Goal: Task Accomplishment & Management: Complete application form

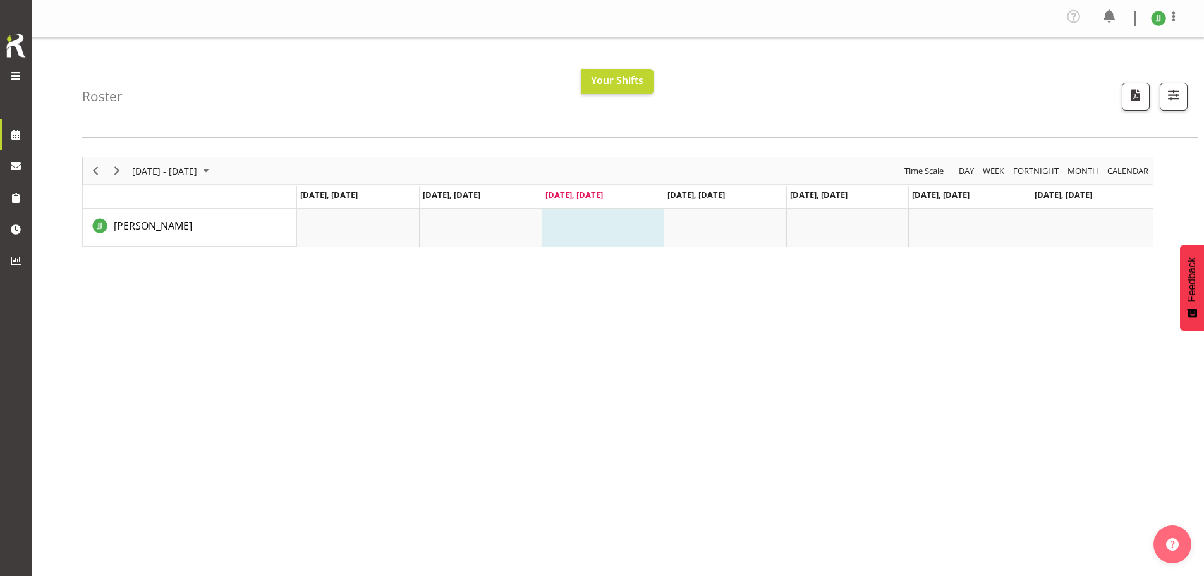
drag, startPoint x: 314, startPoint y: 314, endPoint x: 270, endPoint y: 309, distance: 43.9
click at [314, 314] on div "August 25 - 31, 2025 Today Day Week Fortnight Month calendar Month Agenda Time …" at bounding box center [643, 400] width 1122 height 506
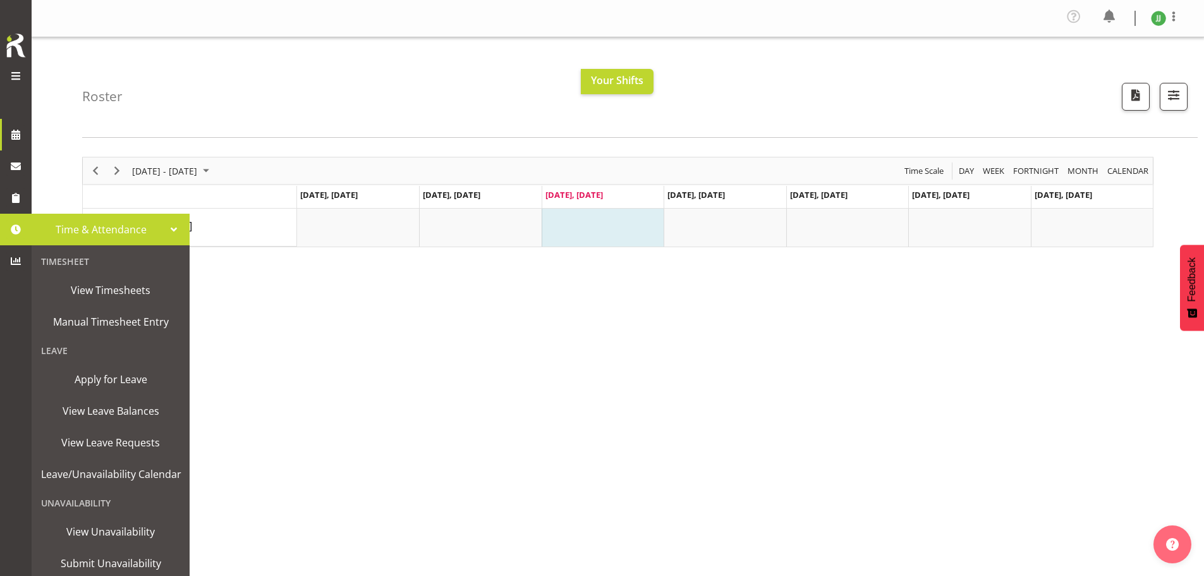
click at [19, 233] on span at bounding box center [15, 229] width 19 height 19
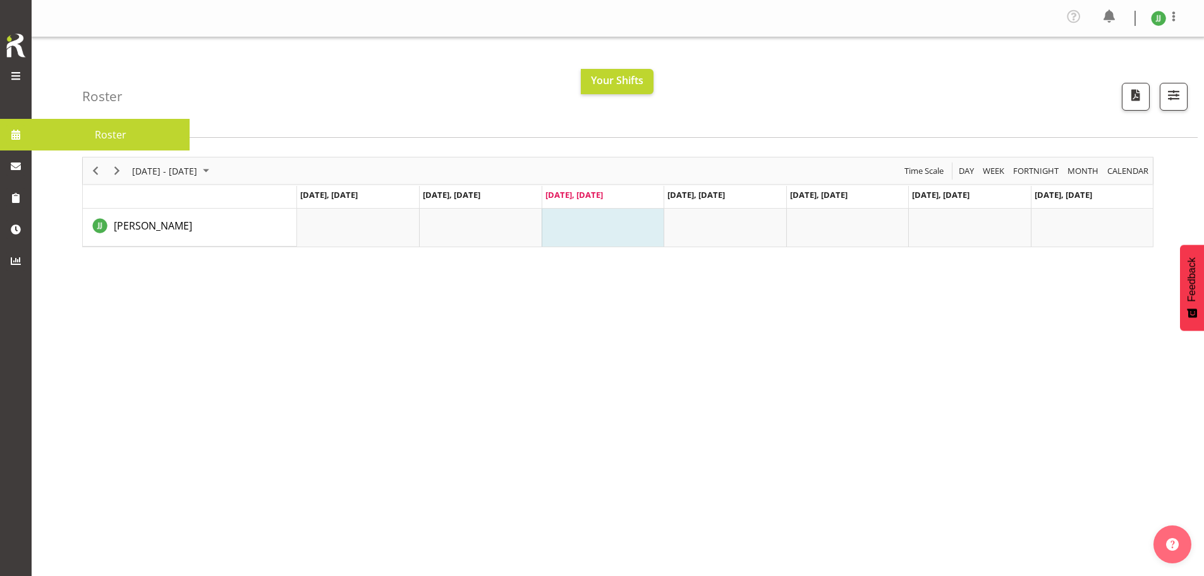
click at [22, 76] on span at bounding box center [15, 75] width 15 height 15
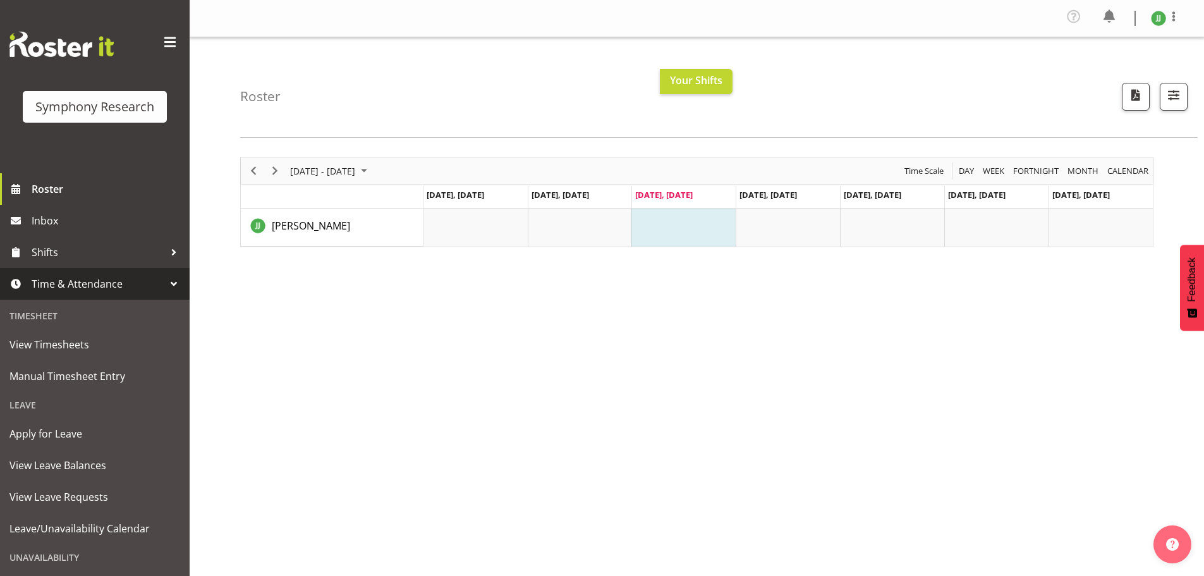
click at [425, 458] on div "August 25 - 31, 2025 Today Day Week Fortnight Month calendar Month Agenda Time …" at bounding box center [722, 400] width 964 height 506
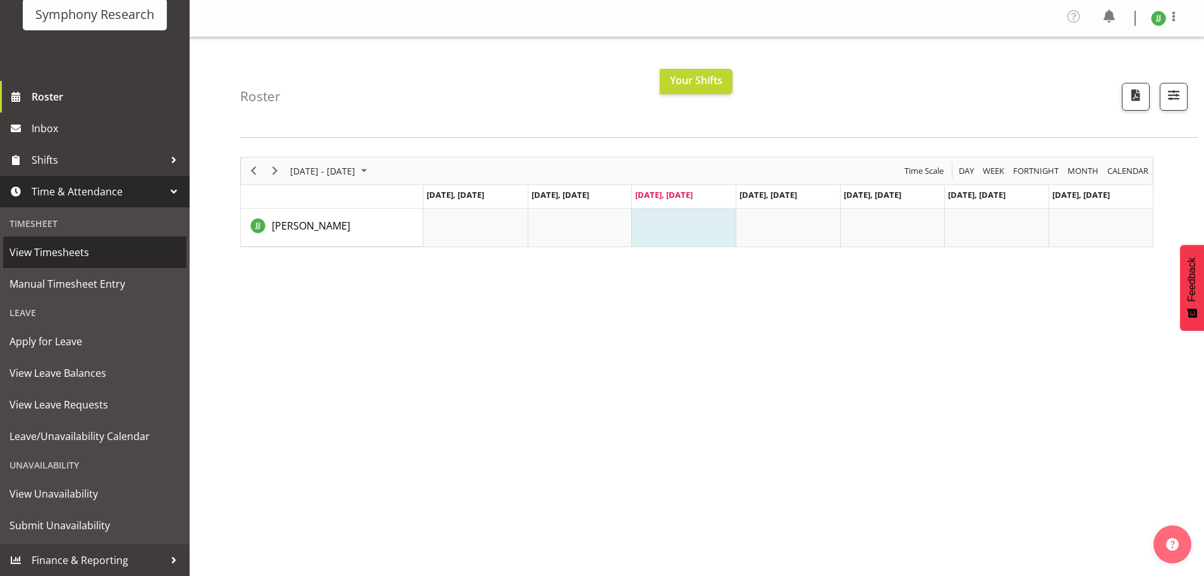
click at [106, 245] on span "View Timesheets" at bounding box center [94, 252] width 171 height 19
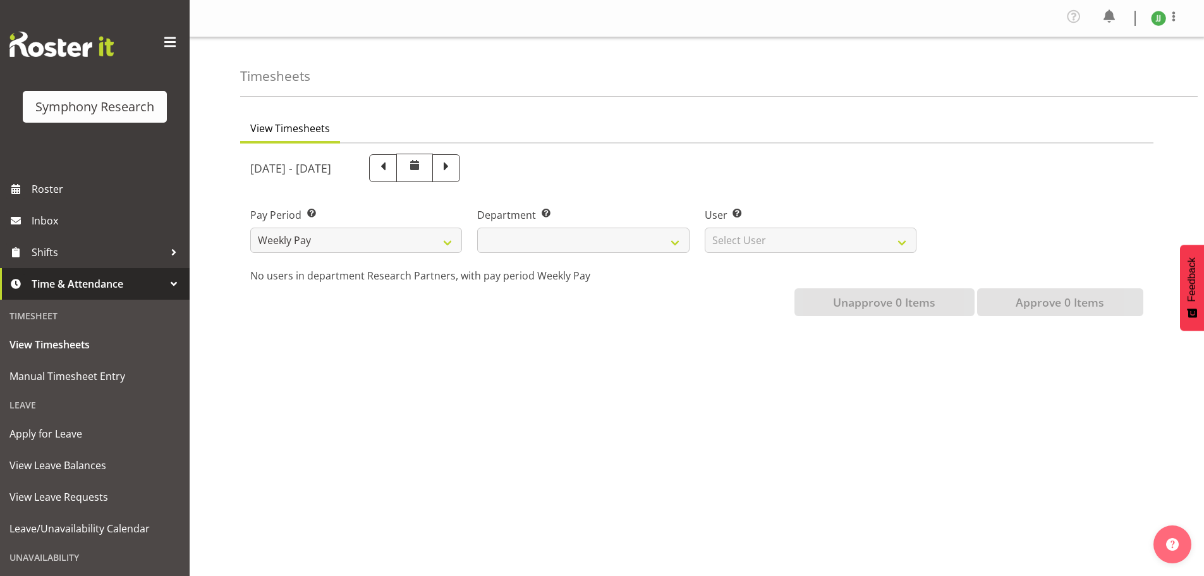
select select
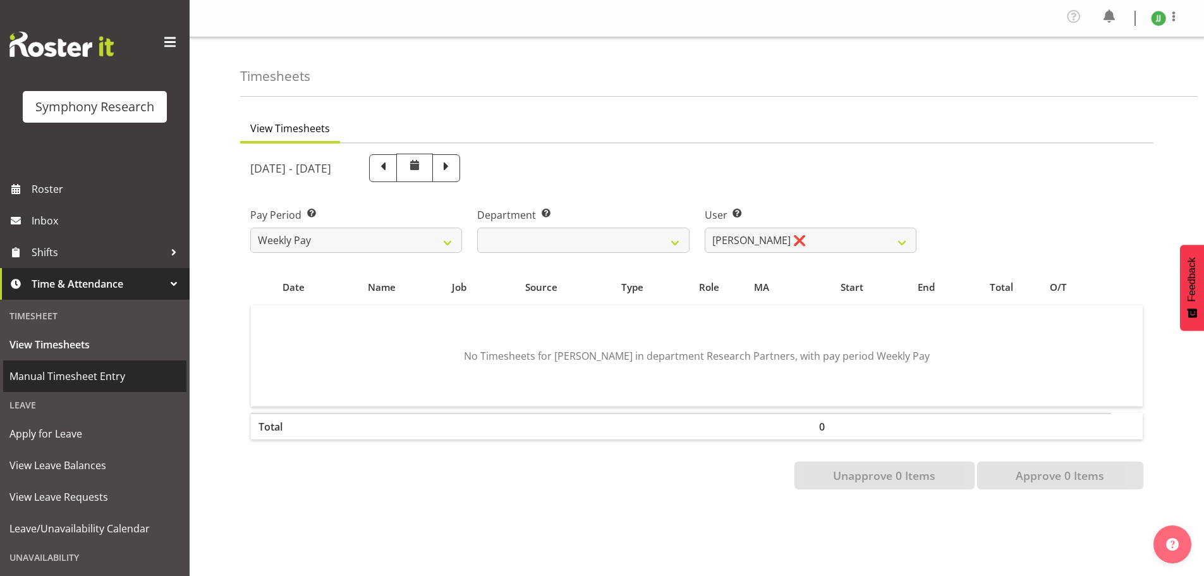
click at [78, 383] on span "Manual Timesheet Entry" at bounding box center [94, 376] width 171 height 19
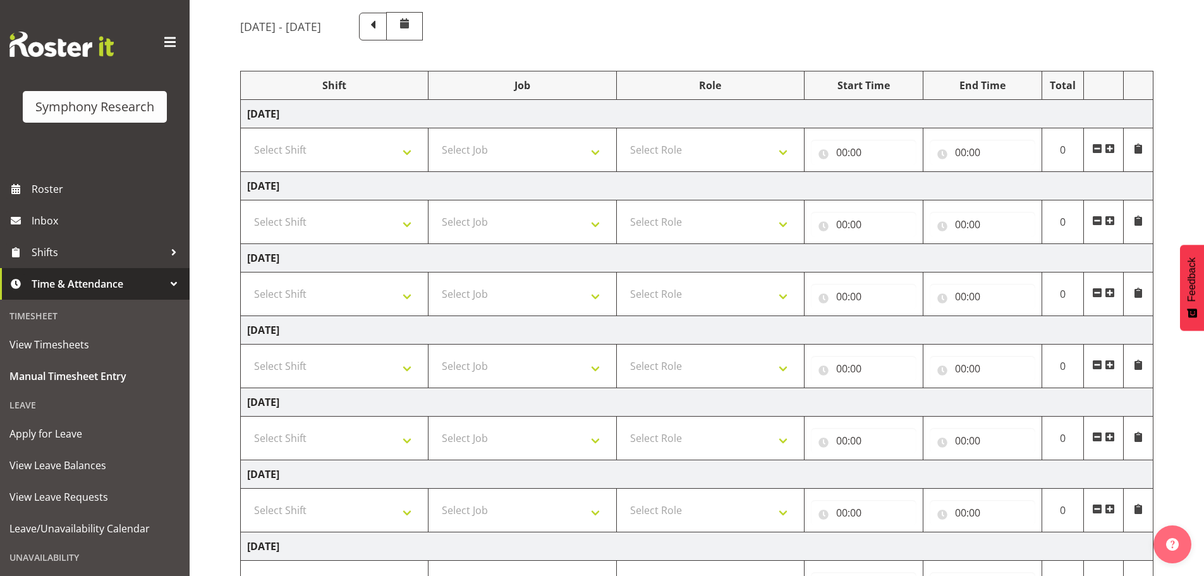
scroll to position [126, 0]
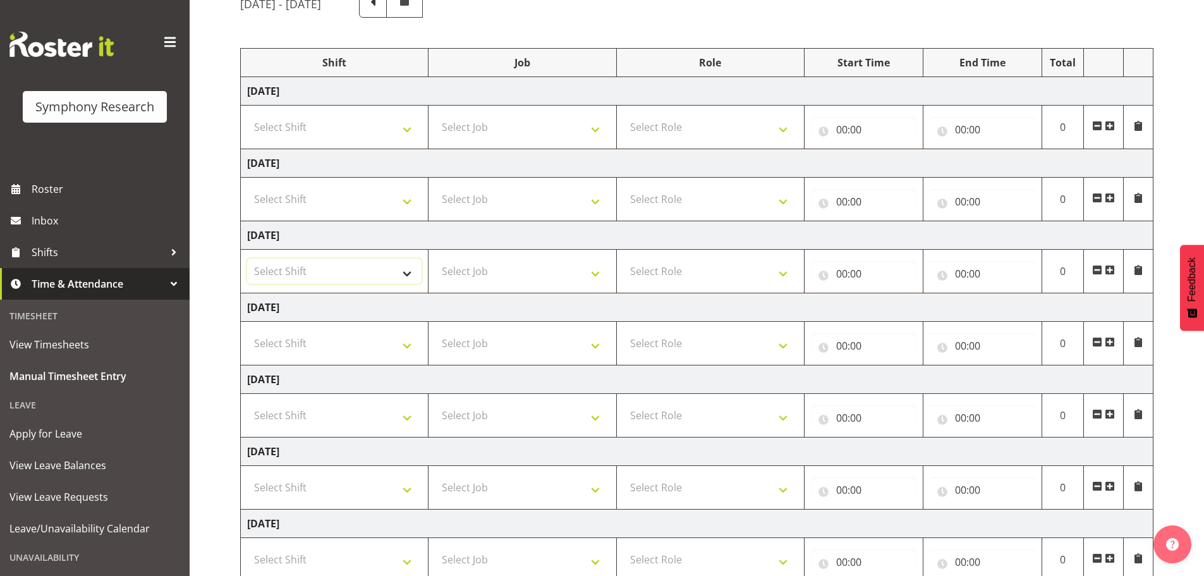
click at [315, 283] on select "Select Shift !!Weekend Residential (Roster IT Shift Label) *Business 9/10am ~ 4…" at bounding box center [334, 271] width 174 height 25
select select "67675"
click at [247, 259] on select "Select Shift !!Weekend Residential (Roster IT Shift Label) *Business 9/10am ~ 4…" at bounding box center [334, 271] width 174 height 25
click at [370, 265] on select "!!Weekend Residential (Roster IT Shift Label) *Business 9/10am ~ 4:30pm *Busine…" at bounding box center [334, 271] width 174 height 25
click at [247, 259] on select "!!Weekend Residential (Roster IT Shift Label) *Business 9/10am ~ 4:30pm *Busine…" at bounding box center [334, 271] width 174 height 25
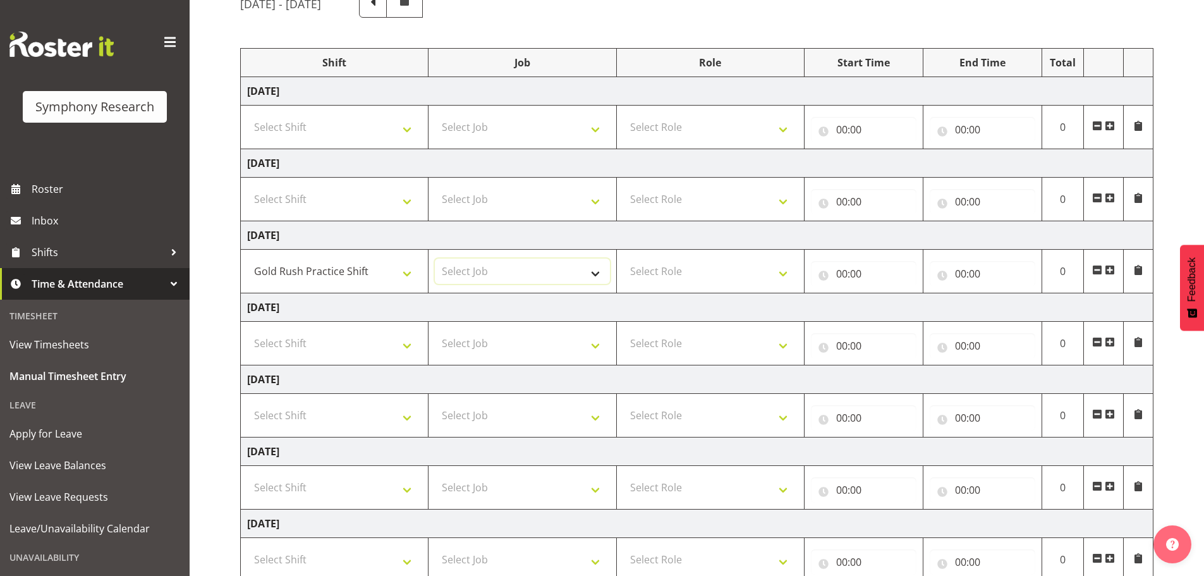
click at [492, 272] on select "Select Job 550060 IF Admin 553492 World Poll Aus Wave 2 Main 2025 553493 World …" at bounding box center [522, 271] width 174 height 25
select select "7759"
click at [435, 259] on select "Select Job 550060 IF Admin 553492 World Poll Aus Wave 2 Main 2025 553493 World …" at bounding box center [522, 271] width 174 height 25
click at [678, 272] on select "Select Role Briefing Interviewing" at bounding box center [710, 271] width 174 height 25
select select "47"
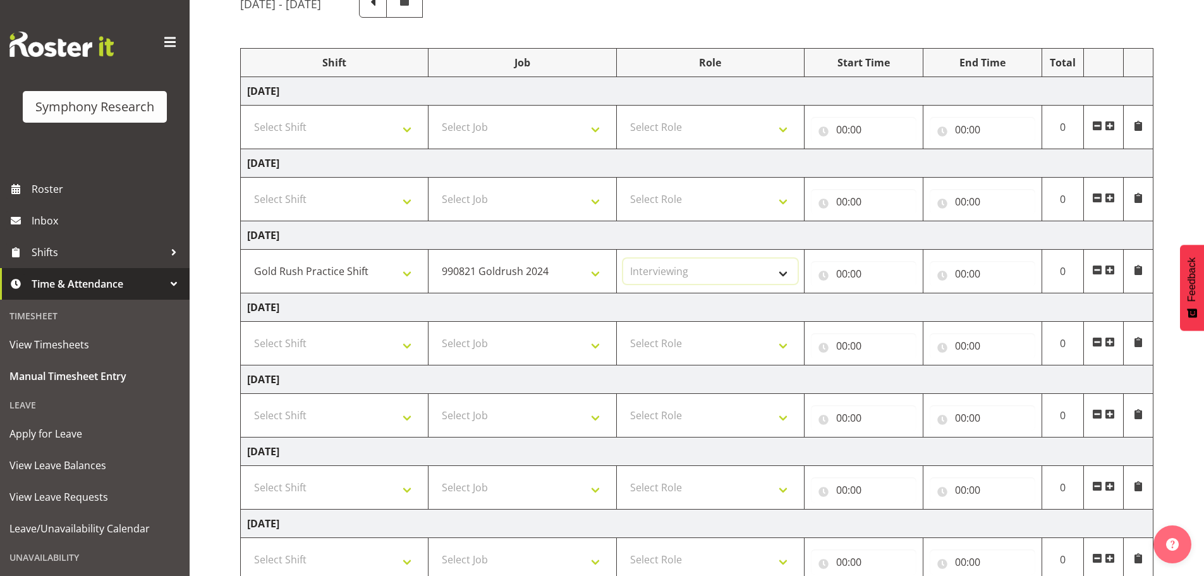
click at [623, 259] on select "Select Role Briefing Interviewing" at bounding box center [710, 271] width 174 height 25
click at [882, 276] on input "00:00" at bounding box center [864, 273] width 106 height 25
click at [904, 308] on select "00 01 02 03 04 05 06 07 08 09 10 11 12 13 14 15 16 17 18 19 20 21 22 23" at bounding box center [897, 306] width 28 height 25
select select "17"
click at [883, 294] on select "00 01 02 03 04 05 06 07 08 09 10 11 12 13 14 15 16 17 18 19 20 21 22 23" at bounding box center [897, 306] width 28 height 25
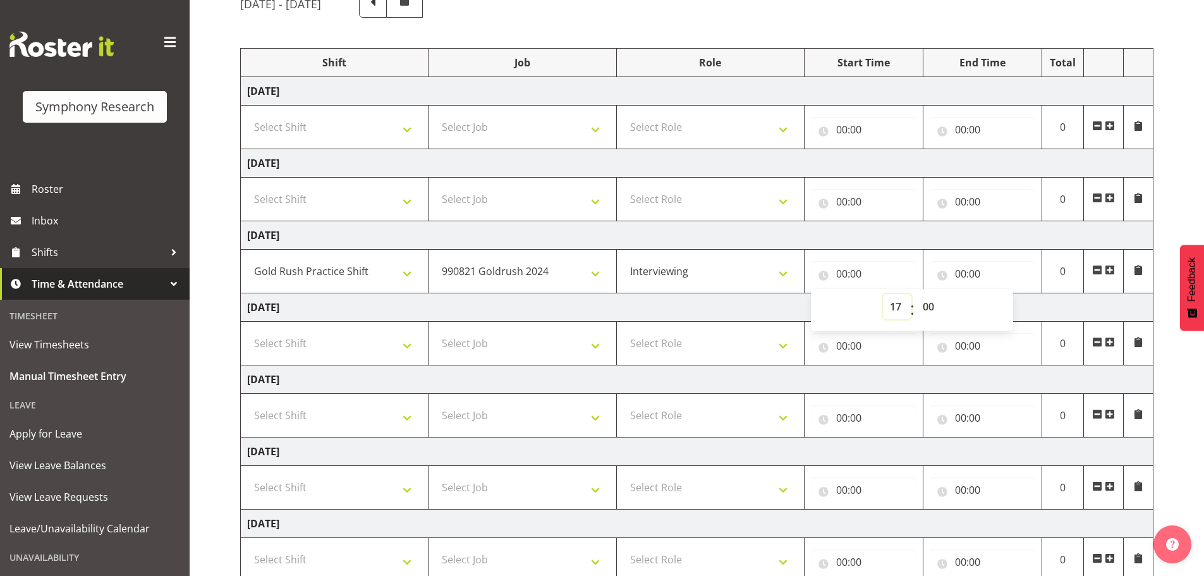
type input "17:00"
click at [997, 271] on input "00:00" at bounding box center [983, 273] width 106 height 25
click at [1014, 298] on select "00 01 02 03 04 05 06 07 08 09 10 11 12 13 14 15 16 17 18 19 20 21 22 23" at bounding box center [1016, 306] width 28 height 25
select select "21"
click at [1002, 294] on select "00 01 02 03 04 05 06 07 08 09 10 11 12 13 14 15 16 17 18 19 20 21 22 23" at bounding box center [1016, 306] width 28 height 25
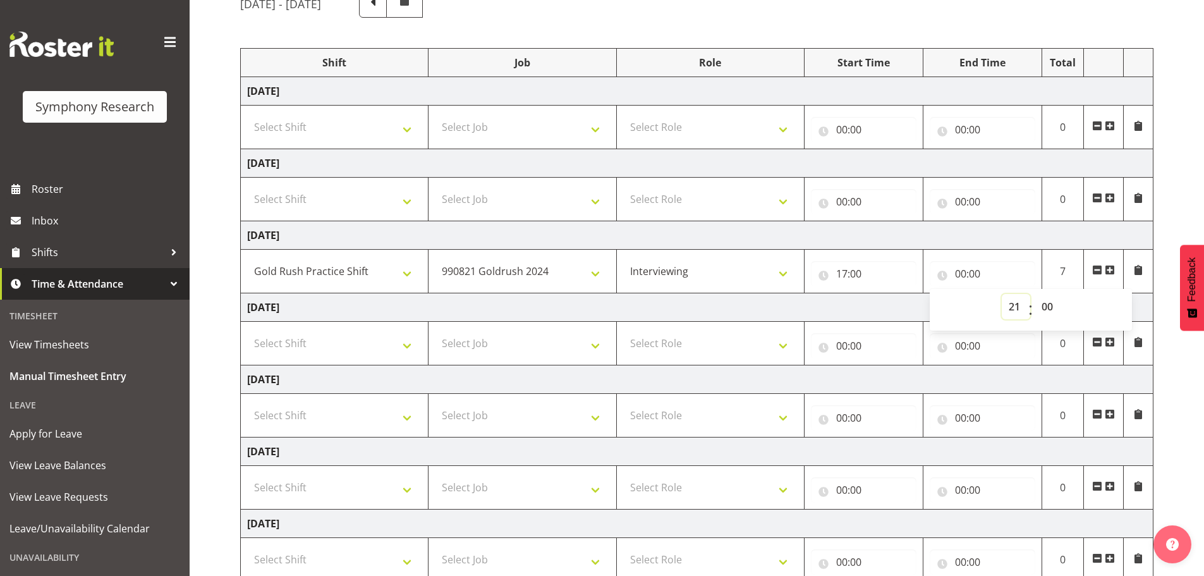
type input "21:00"
click at [1033, 338] on input "00:00" at bounding box center [983, 345] width 106 height 25
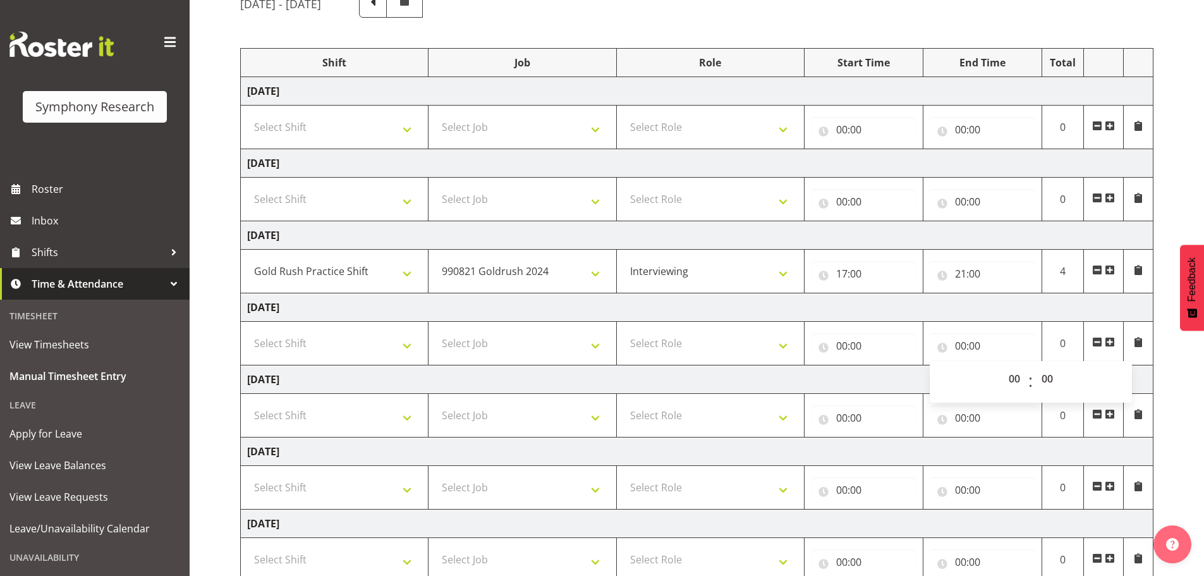
click at [1037, 314] on td "[DATE]" at bounding box center [697, 307] width 913 height 28
drag, startPoint x: 261, startPoint y: 305, endPoint x: 381, endPoint y: 307, distance: 119.5
click at [371, 306] on td "[DATE]" at bounding box center [697, 307] width 913 height 28
click at [381, 306] on td "[DATE]" at bounding box center [697, 307] width 913 height 28
click at [367, 244] on td "[DATE]" at bounding box center [697, 235] width 913 height 28
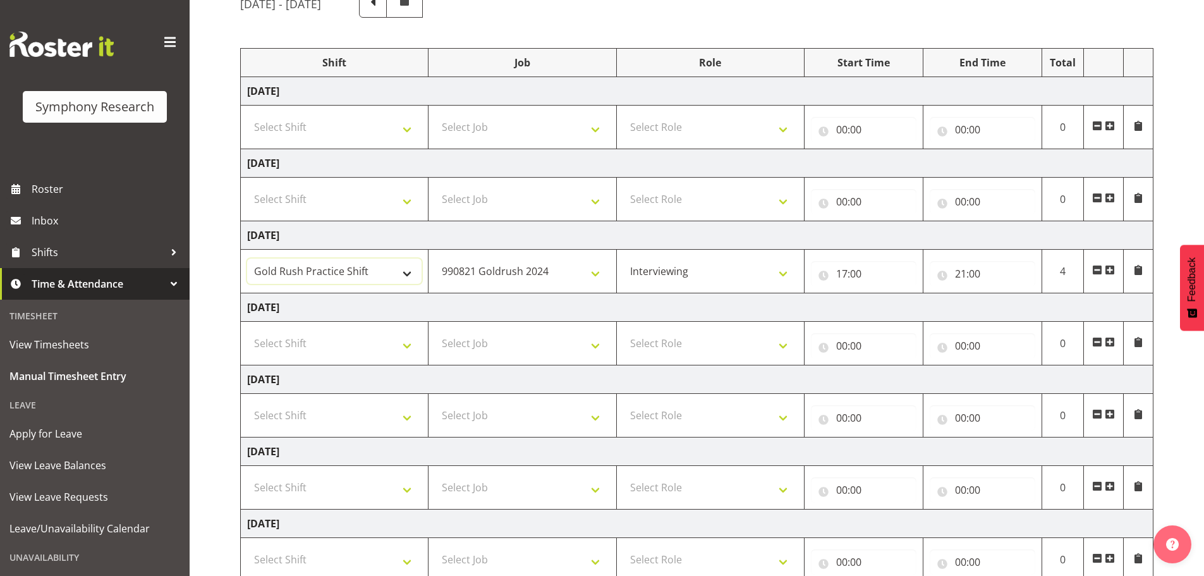
click at [375, 260] on select "!!Weekend Residential (Roster IT Shift Label) *Business 9/10am ~ 4:30pm *Busine…" at bounding box center [334, 271] width 174 height 25
click at [392, 312] on td "[DATE]" at bounding box center [697, 307] width 913 height 28
click at [389, 284] on td "!!Weekend Residential (Roster IT Shift Label) *Business 9/10am ~ 4:30pm *Busine…" at bounding box center [335, 272] width 188 height 44
click at [398, 276] on select "!!Weekend Residential (Roster IT Shift Label) *Business 9/10am ~ 4:30pm *Busine…" at bounding box center [334, 271] width 174 height 25
select select "48116"
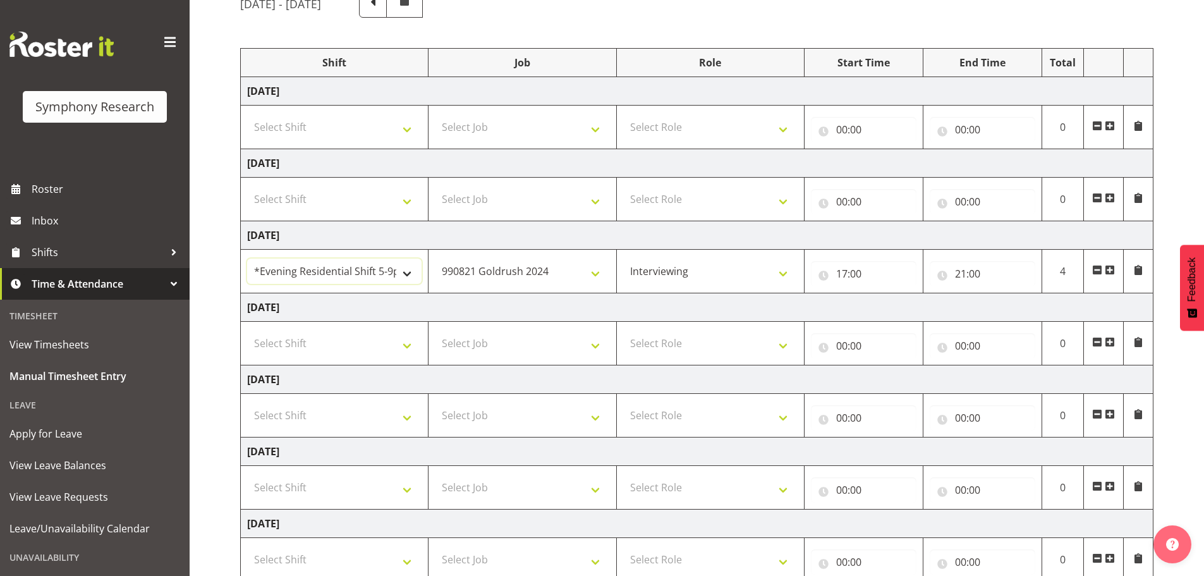
click at [247, 259] on select "!!Weekend Residential (Roster IT Shift Label) *Business 9/10am ~ 4:30pm *Busine…" at bounding box center [334, 271] width 174 height 25
click at [516, 276] on select "550060 IF Admin 553492 World Poll Aus Wave 2 Main 2025 553493 World Poll NZ Wav…" at bounding box center [522, 271] width 174 height 25
click at [530, 312] on td "[DATE]" at bounding box center [697, 307] width 913 height 28
click at [538, 279] on select "550060 IF Admin 553492 World Poll Aus Wave 2 Main 2025 553493 World Poll NZ Wav…" at bounding box center [522, 271] width 174 height 25
click at [435, 259] on select "550060 IF Admin 553492 World Poll Aus Wave 2 Main 2025 553493 World Poll NZ Wav…" at bounding box center [522, 271] width 174 height 25
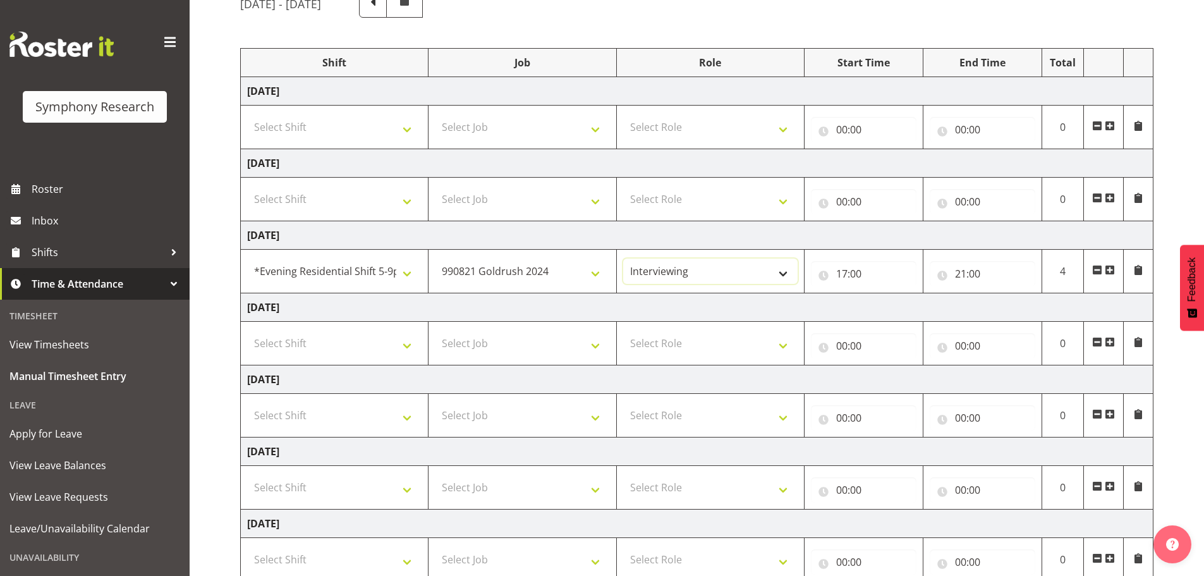
click at [694, 271] on select "Briefing Interviewing" at bounding box center [710, 271] width 174 height 25
click at [623, 259] on select "Briefing Interviewing" at bounding box center [710, 271] width 174 height 25
click at [892, 270] on input "17:00" at bounding box center [864, 273] width 106 height 25
click at [897, 306] on select "00 01 02 03 04 05 06 07 08 09 10 11 12 13 14 15 16 17 18 19 20 21 22 23" at bounding box center [897, 306] width 28 height 25
click at [883, 294] on select "00 01 02 03 04 05 06 07 08 09 10 11 12 13 14 15 16 17 18 19 20 21 22 23" at bounding box center [897, 306] width 28 height 25
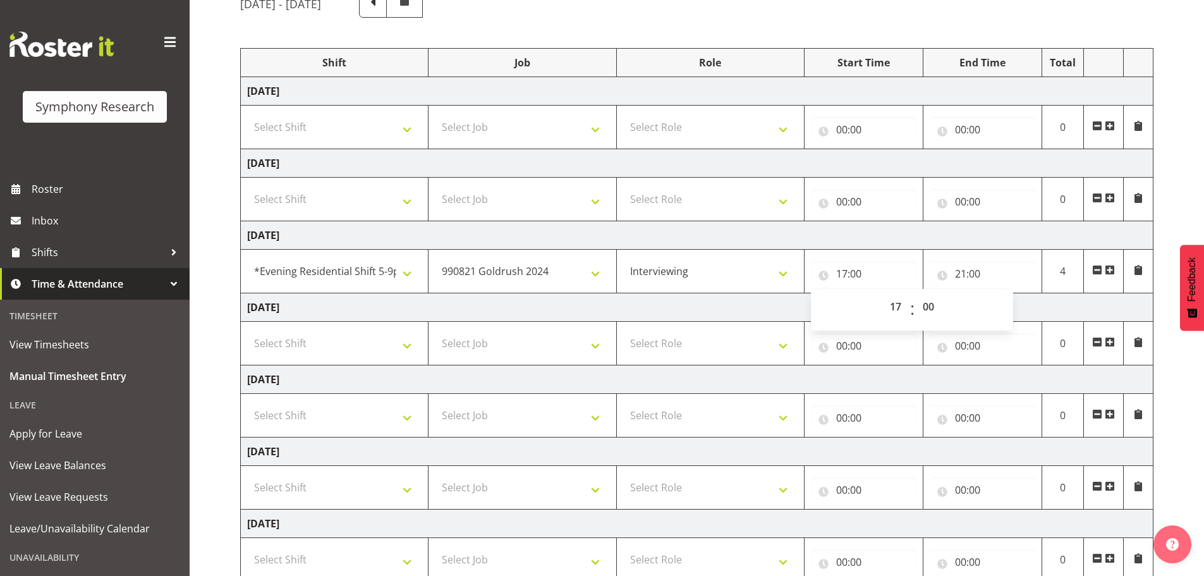
click at [769, 310] on td "[DATE]" at bounding box center [697, 307] width 913 height 28
click at [942, 277] on input "21:00" at bounding box center [983, 273] width 106 height 25
click at [1050, 310] on select "00 01 02 03 04 05 06 07 08 09 10 11 12 13 14 15 16 17 18 19 20 21 22 23 24 25 2…" at bounding box center [1049, 306] width 28 height 25
select select "10"
click at [1035, 294] on select "00 01 02 03 04 05 06 07 08 09 10 11 12 13 14 15 16 17 18 19 20 21 22 23 24 25 2…" at bounding box center [1049, 306] width 28 height 25
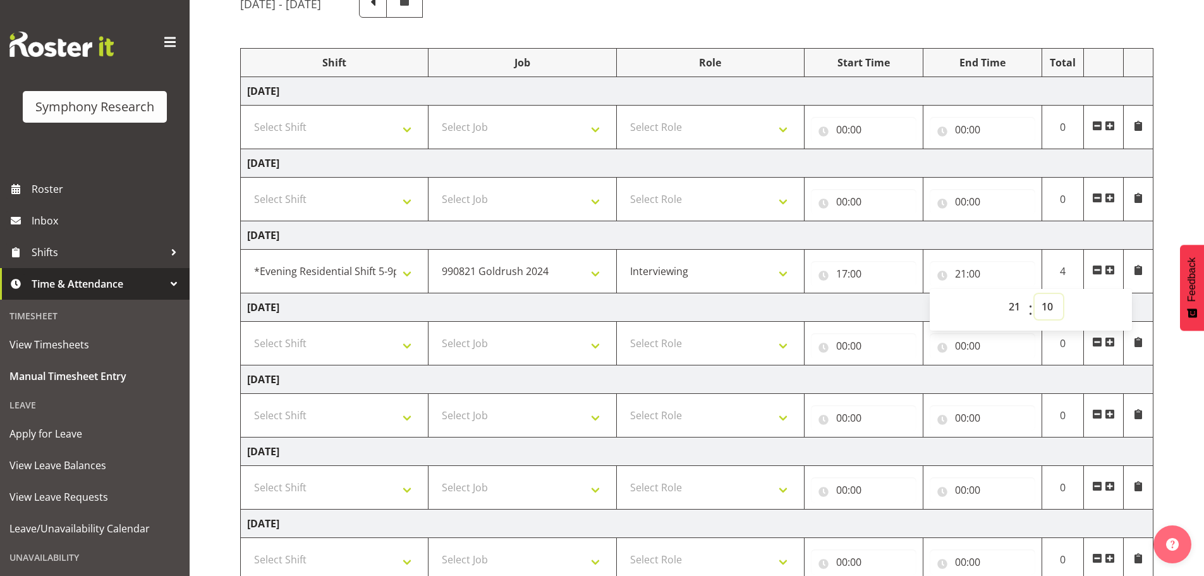
type input "21:10"
click at [1014, 231] on td "[DATE]" at bounding box center [697, 235] width 913 height 28
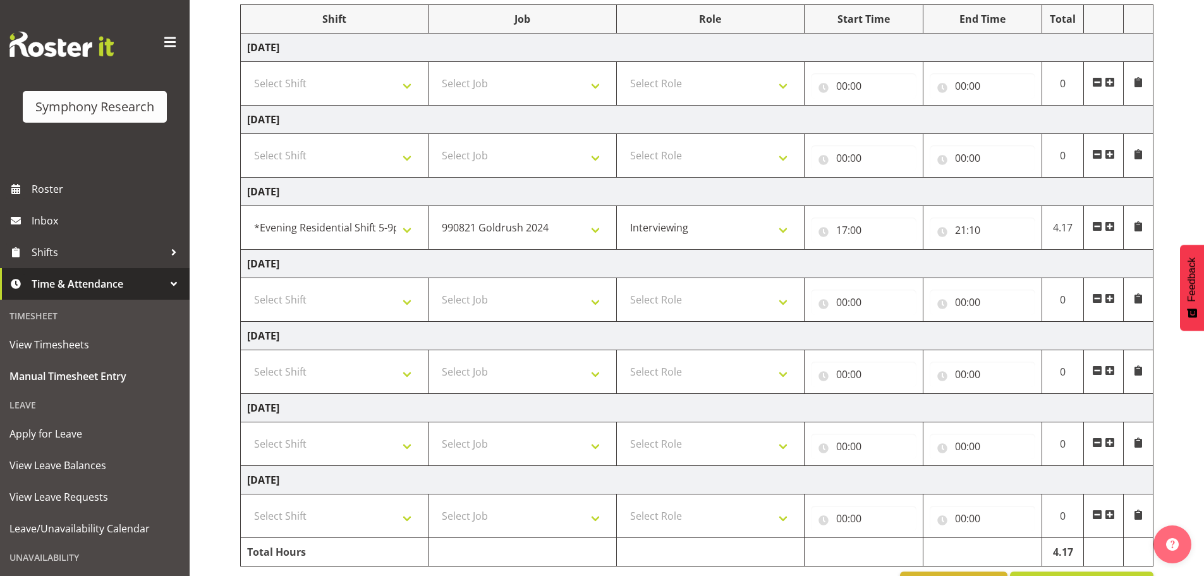
scroll to position [212, 0]
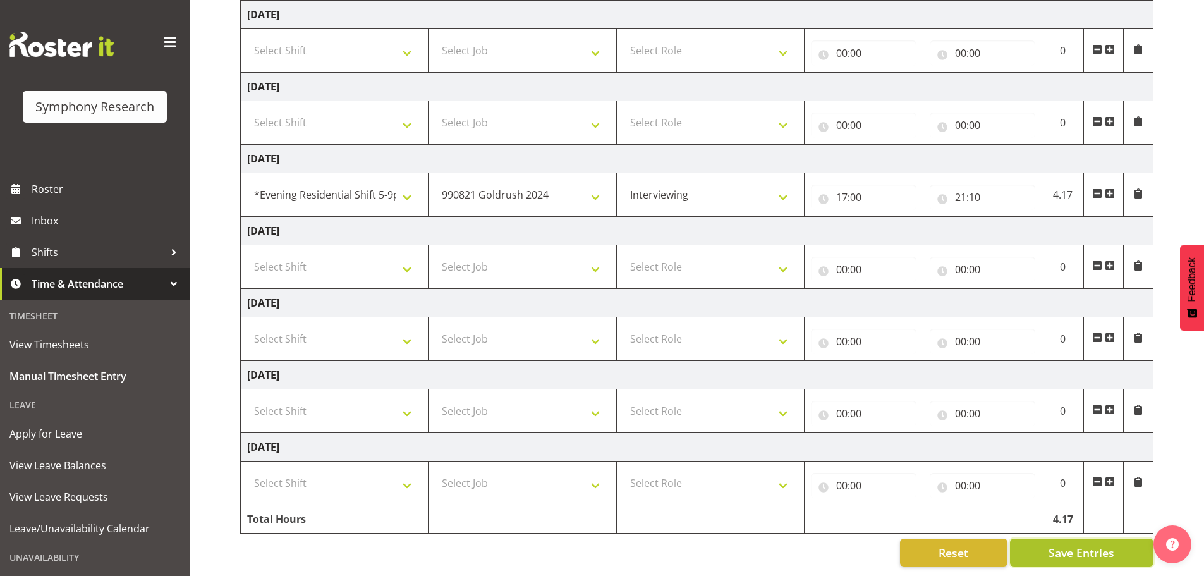
click at [1087, 544] on span "Save Entries" at bounding box center [1082, 552] width 66 height 16
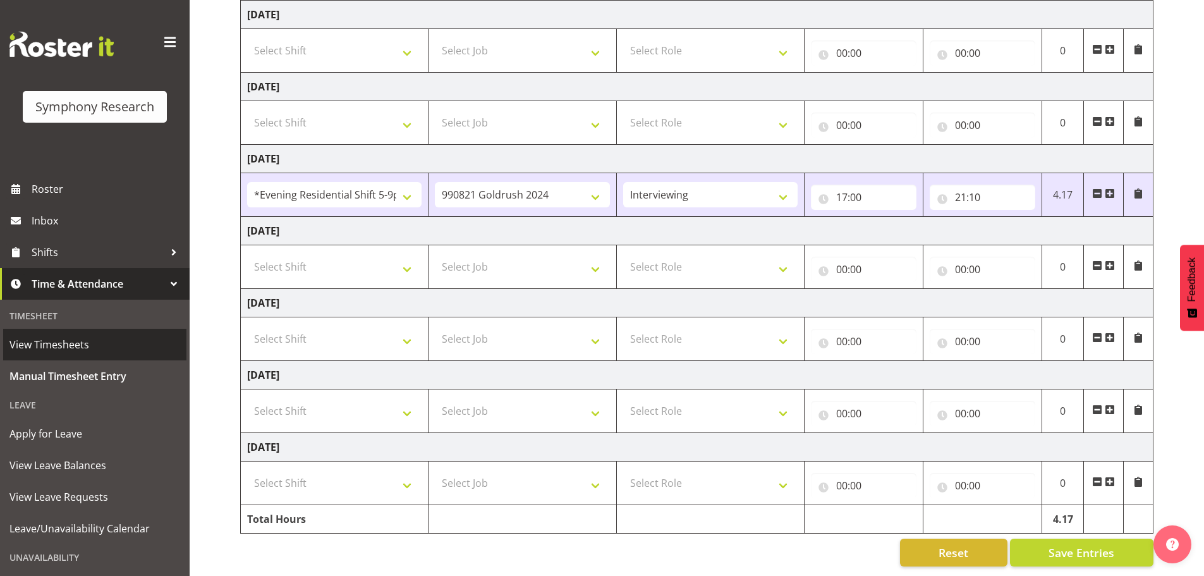
click at [71, 352] on span "View Timesheets" at bounding box center [94, 344] width 171 height 19
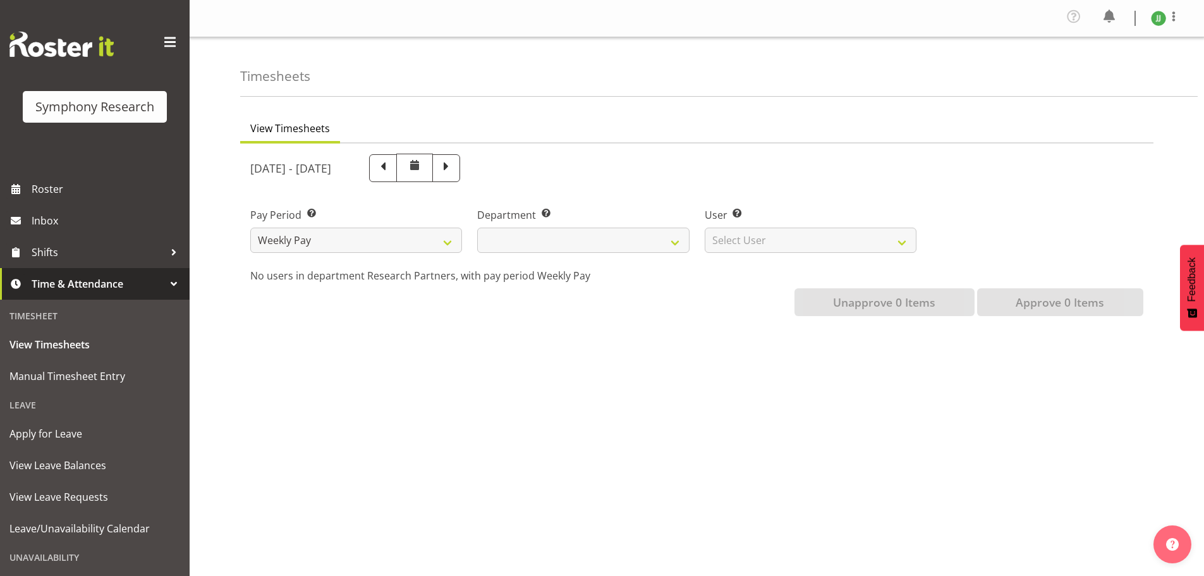
select select
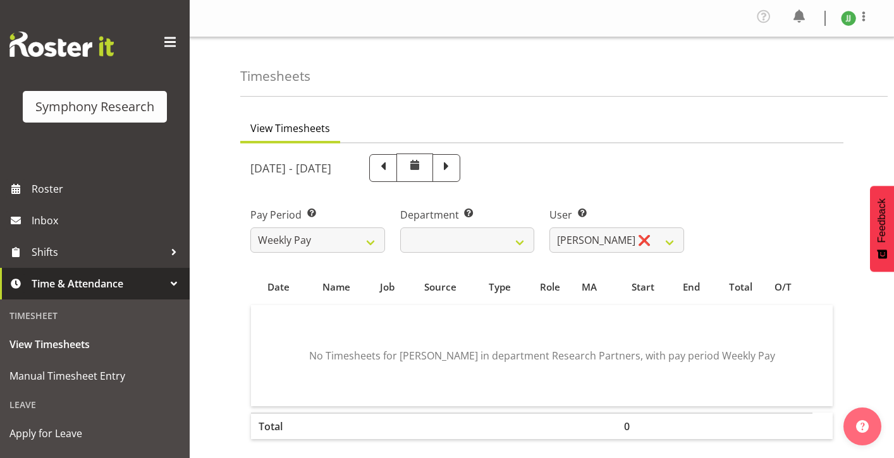
click at [71, 145] on div "Symphony Research" at bounding box center [95, 86] width 190 height 173
